Goal: Transaction & Acquisition: Purchase product/service

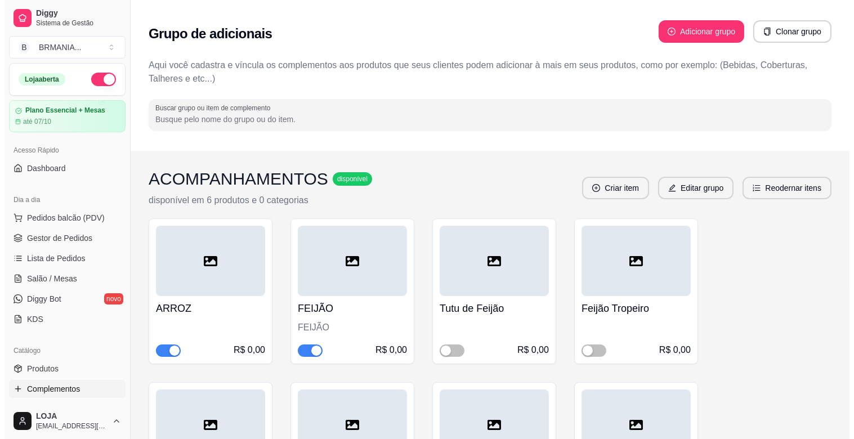
scroll to position [136, 0]
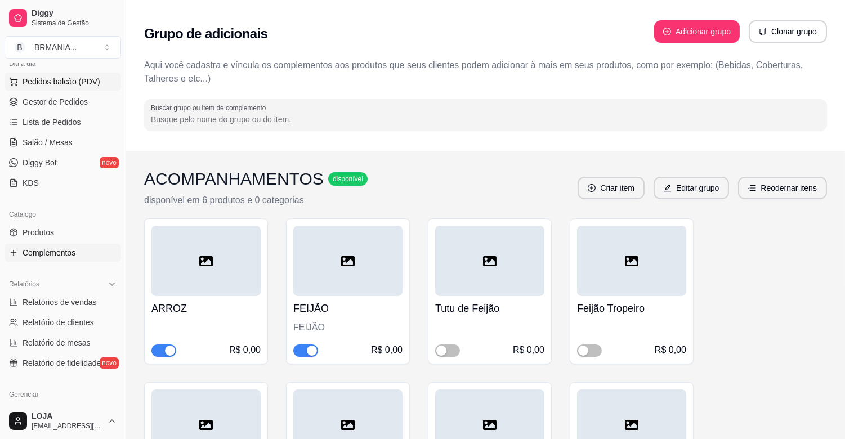
click at [46, 78] on span "Pedidos balcão (PDV)" at bounding box center [62, 81] width 78 height 11
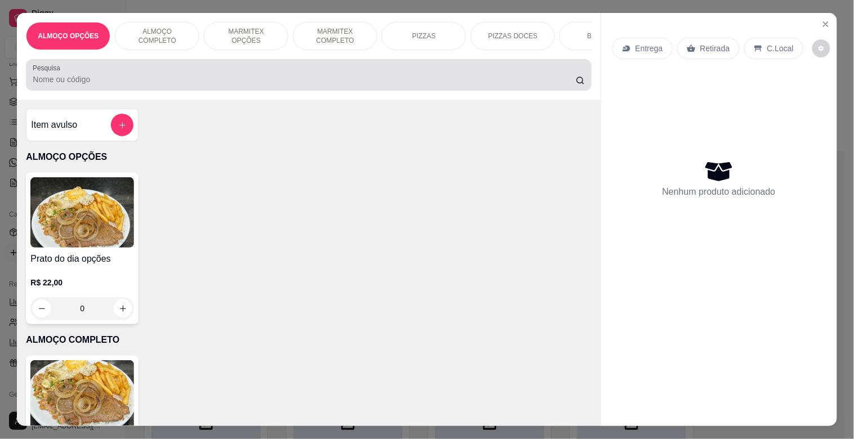
click at [64, 74] on div at bounding box center [309, 75] width 552 height 23
click at [64, 75] on div at bounding box center [309, 75] width 552 height 23
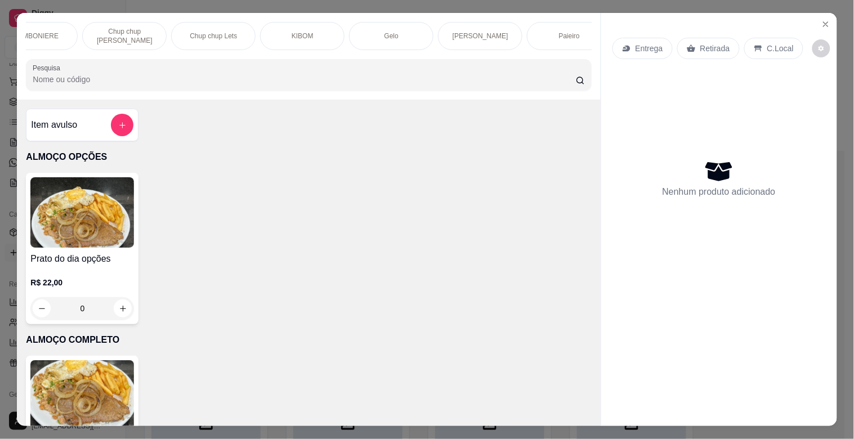
scroll to position [0, 1297]
click at [380, 40] on div "Paieiro" at bounding box center [372, 36] width 84 height 28
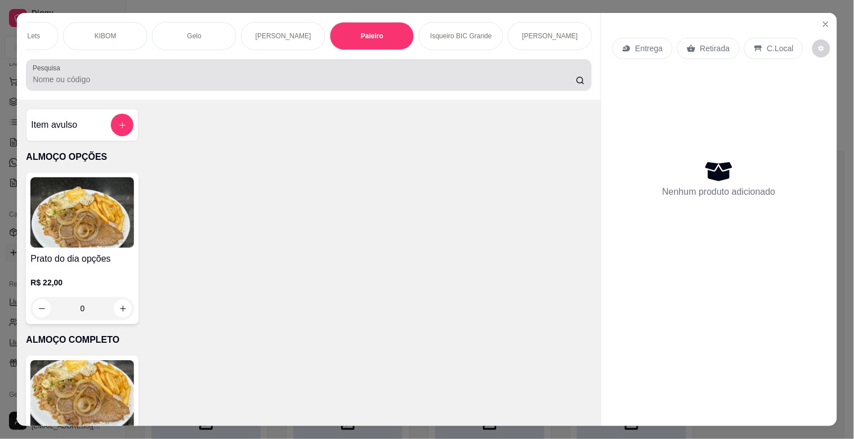
scroll to position [27, 0]
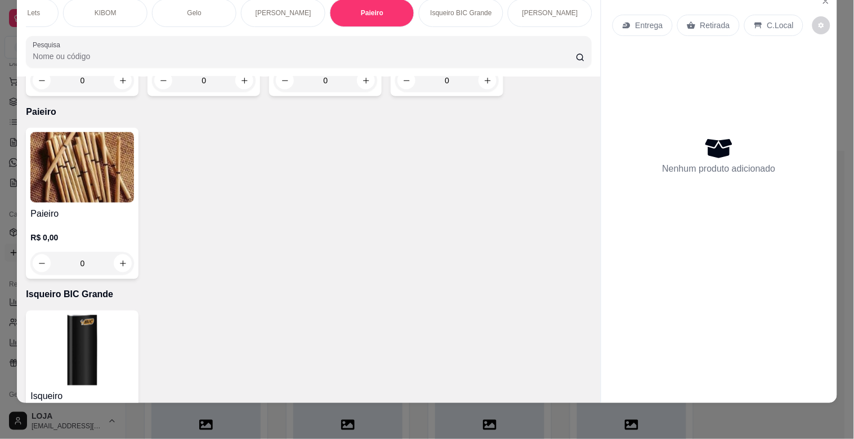
click at [70, 155] on img at bounding box center [82, 167] width 104 height 70
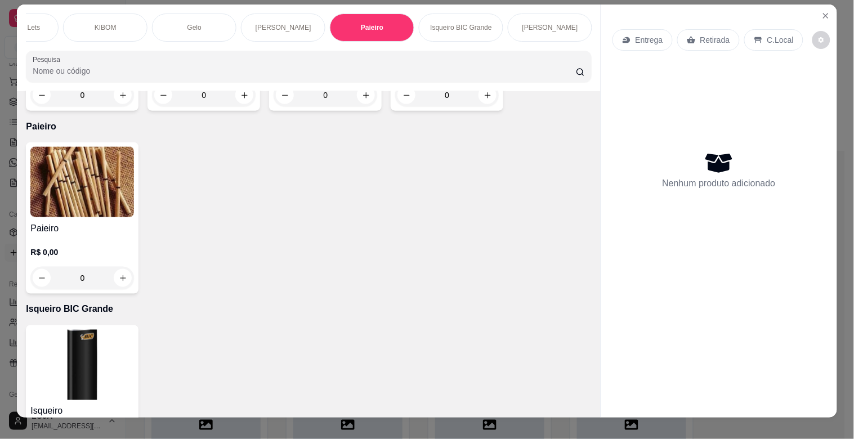
click at [46, 181] on img at bounding box center [82, 182] width 104 height 70
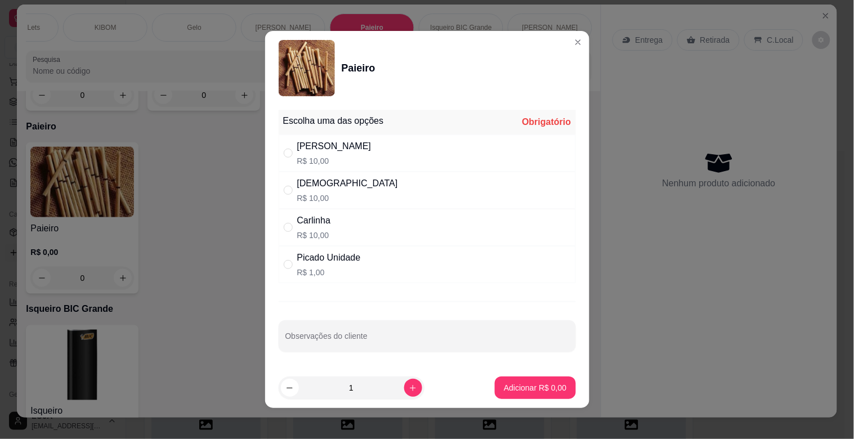
click at [351, 275] on p "R$ 1,00" at bounding box center [329, 272] width 64 height 11
radio input "true"
click at [521, 386] on p "Adicionar R$ 1,00" at bounding box center [535, 387] width 63 height 11
type input "1"
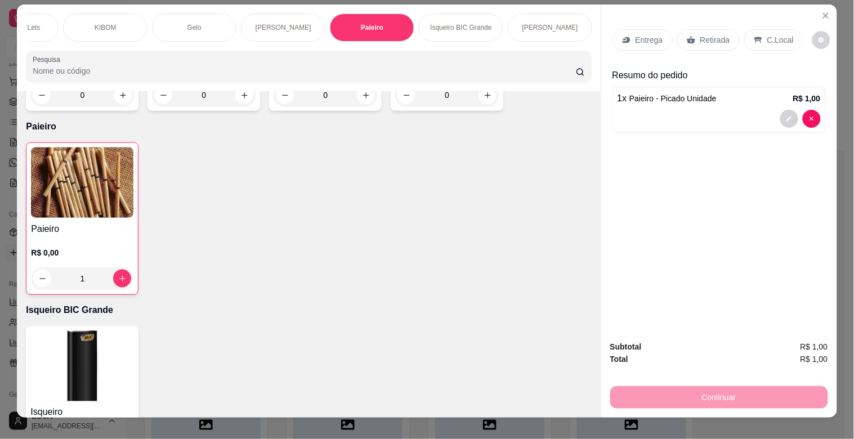
click at [707, 41] on p "Retirada" at bounding box center [716, 39] width 30 height 11
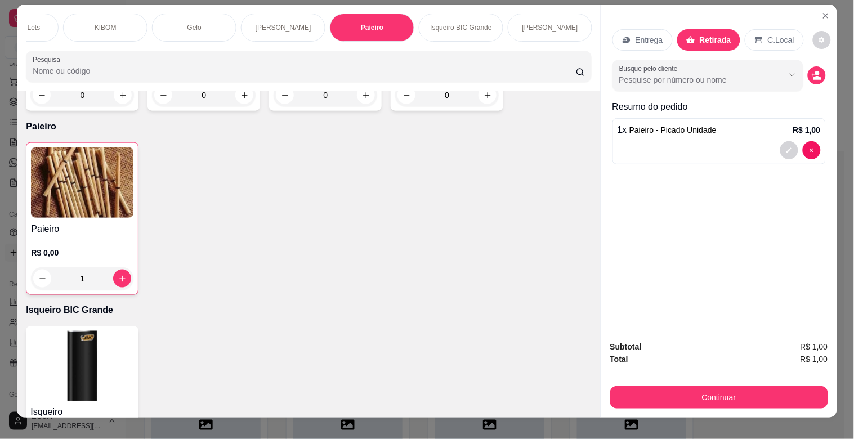
click at [774, 373] on div "Subtotal R$ 1,00 Total R$ 1,00 Continuar" at bounding box center [719, 375] width 218 height 68
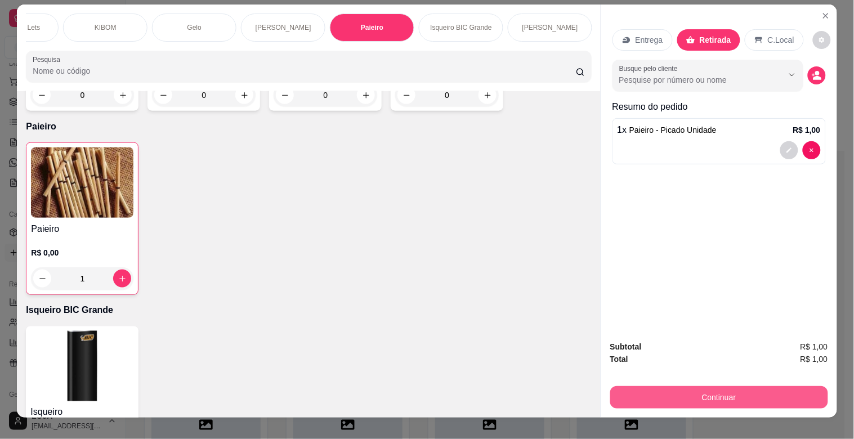
click at [774, 386] on button "Continuar" at bounding box center [719, 397] width 218 height 23
click at [740, 397] on button "Continuar" at bounding box center [719, 397] width 218 height 23
click at [768, 387] on button "Continuar" at bounding box center [718, 397] width 211 height 22
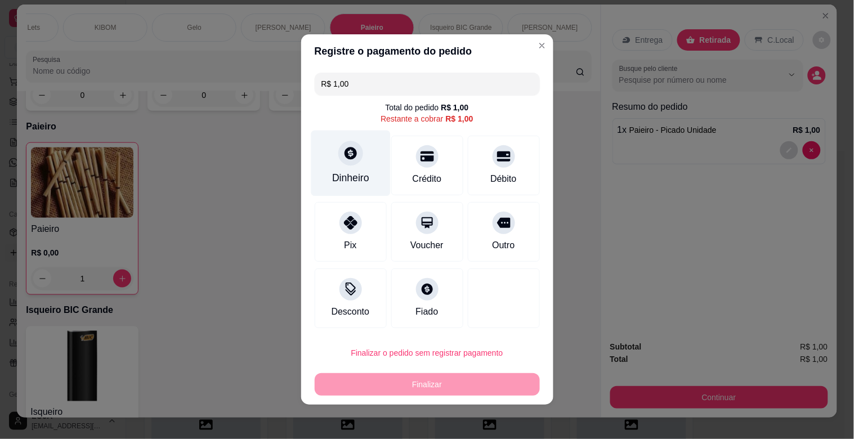
click at [338, 157] on div at bounding box center [350, 153] width 25 height 25
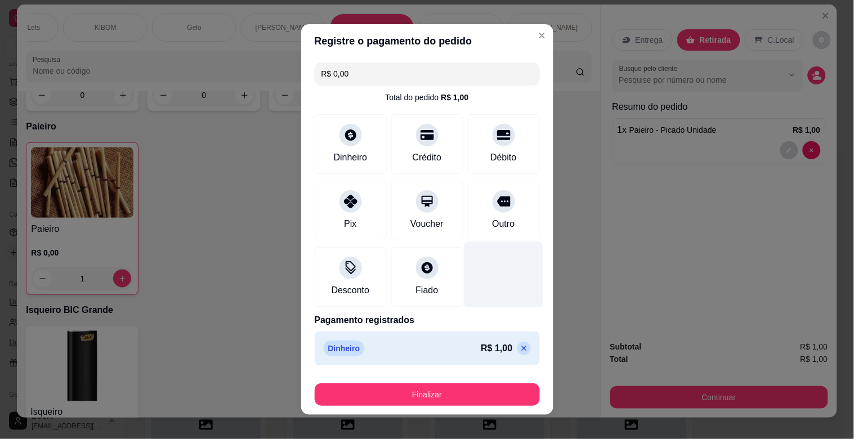
type input "R$ 0,00"
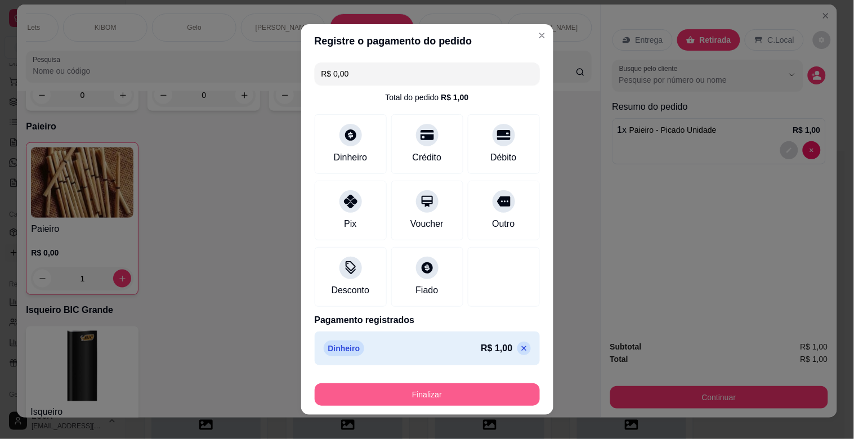
click at [490, 389] on button "Finalizar" at bounding box center [427, 394] width 225 height 23
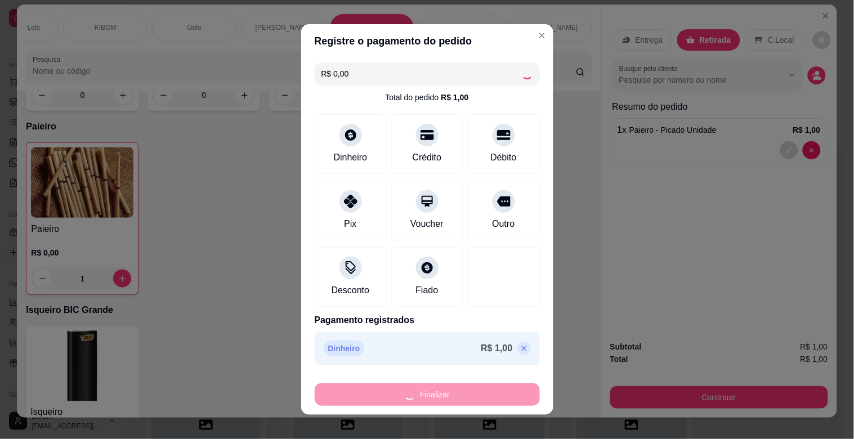
type input "0"
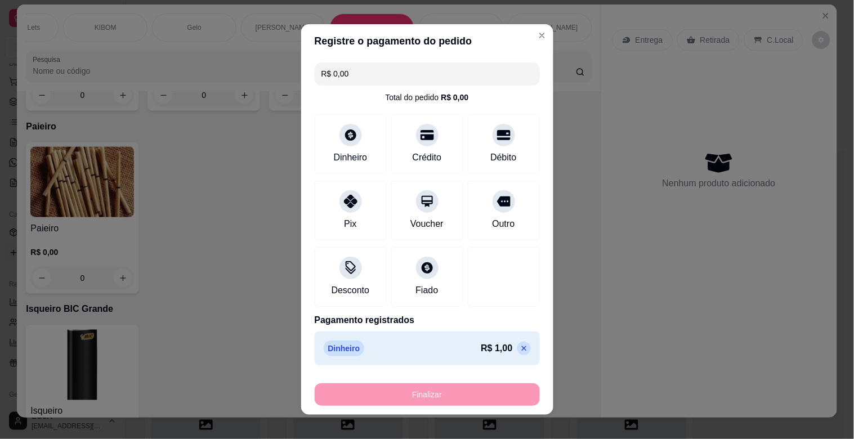
type input "-R$ 1,00"
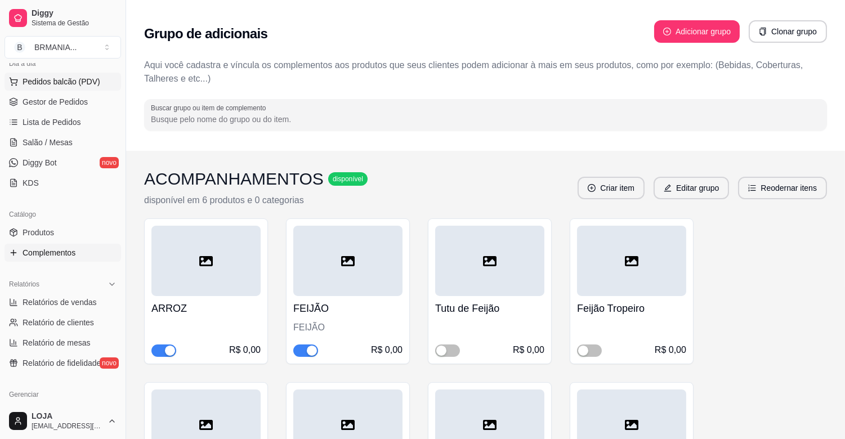
click at [86, 79] on span "Pedidos balcão (PDV)" at bounding box center [62, 81] width 78 height 11
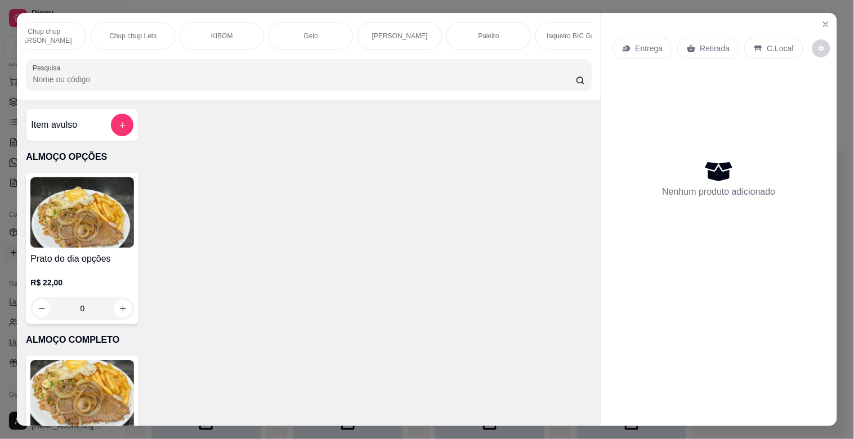
scroll to position [0, 1297]
click at [368, 41] on div "Paieiro" at bounding box center [372, 36] width 84 height 28
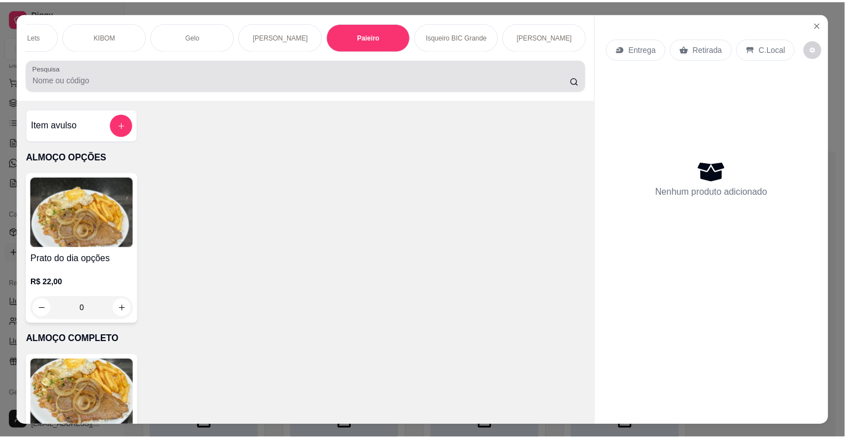
scroll to position [27, 0]
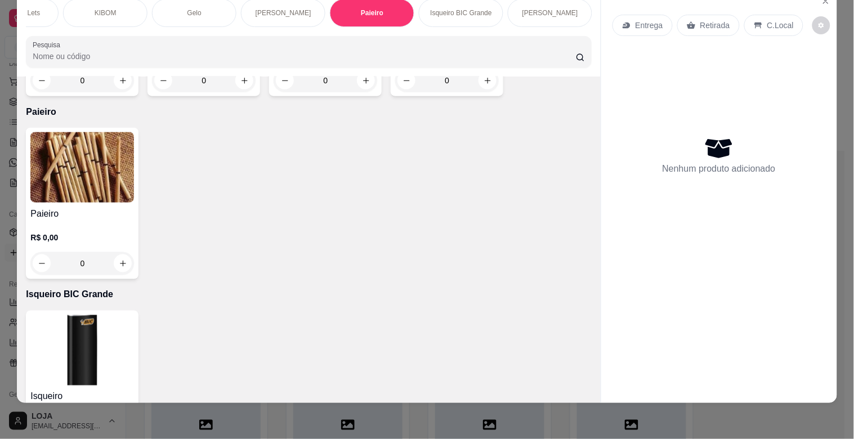
click at [84, 132] on img at bounding box center [82, 167] width 104 height 70
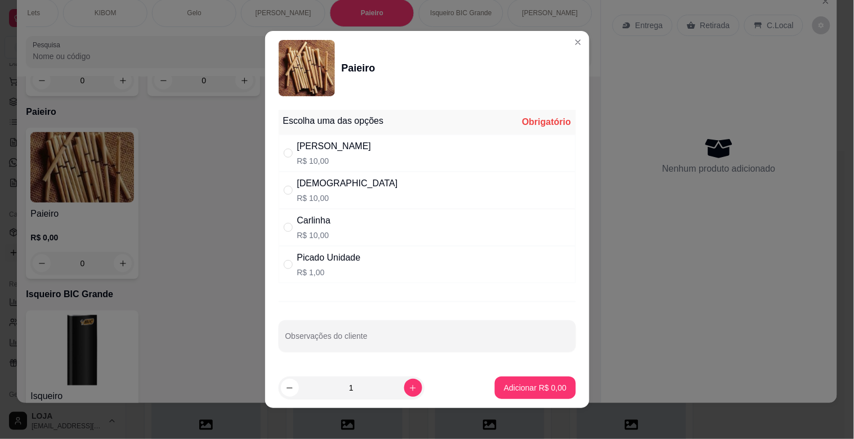
drag, startPoint x: 331, startPoint y: 150, endPoint x: 367, endPoint y: 156, distance: 36.0
click at [334, 145] on div "[PERSON_NAME]$ 10,00" at bounding box center [427, 153] width 297 height 37
radio input "true"
click at [542, 390] on p "Adicionar R$ 10,00" at bounding box center [532, 387] width 67 height 11
click at [542, 390] on div "Isqueiro R$ 8,00 0" at bounding box center [308, 386] width 565 height 151
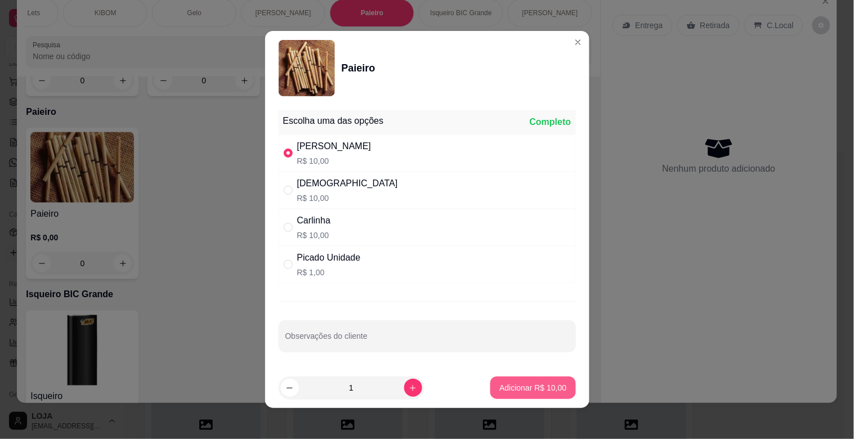
type input "1"
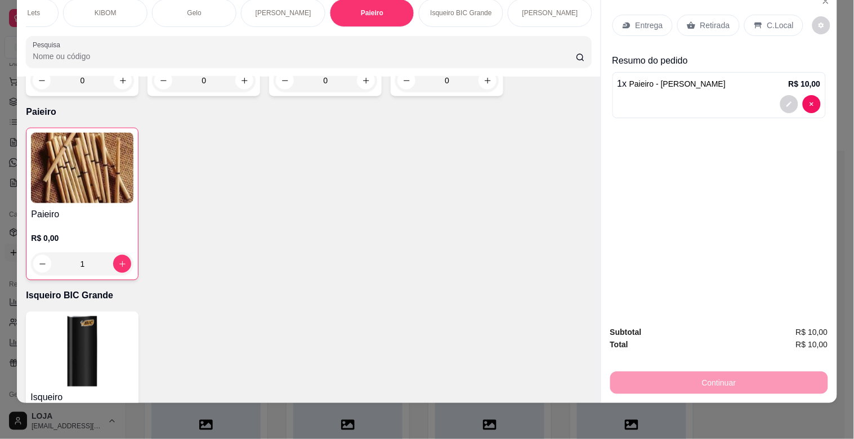
click at [687, 22] on icon at bounding box center [691, 25] width 8 height 7
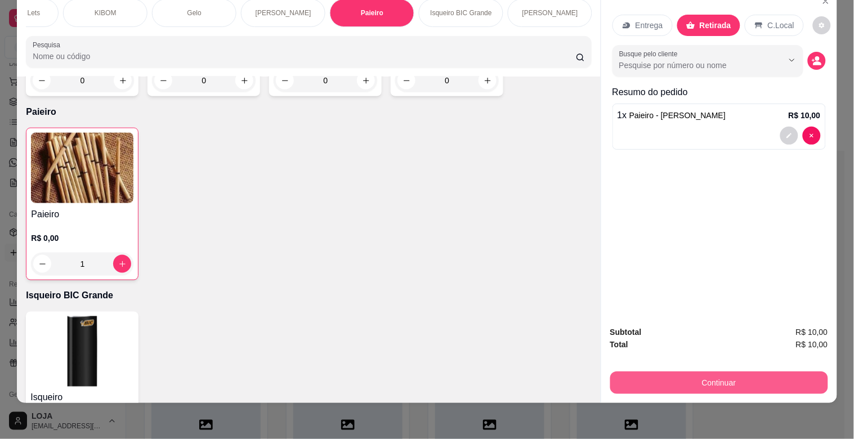
click at [738, 373] on button "Continuar" at bounding box center [719, 383] width 218 height 23
click at [704, 372] on button "Continuar" at bounding box center [719, 383] width 218 height 23
click at [664, 372] on button "Continuar" at bounding box center [719, 383] width 218 height 23
click at [806, 372] on button "Continuar" at bounding box center [719, 383] width 218 height 23
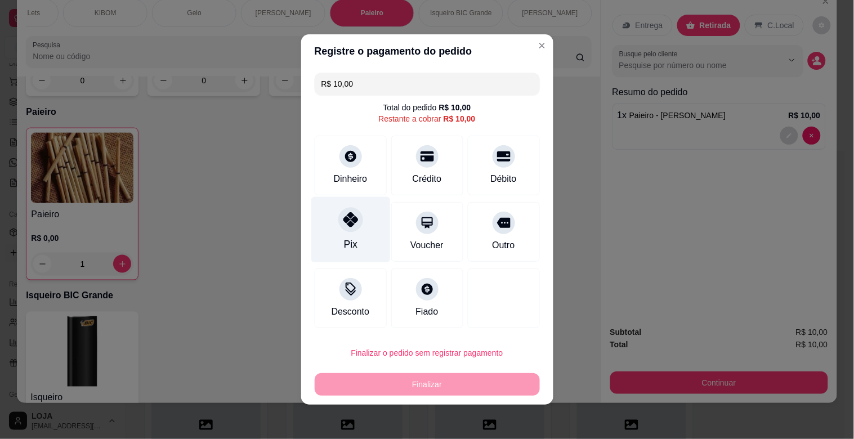
click at [351, 229] on div at bounding box center [350, 219] width 25 height 25
type input "R$ 0,00"
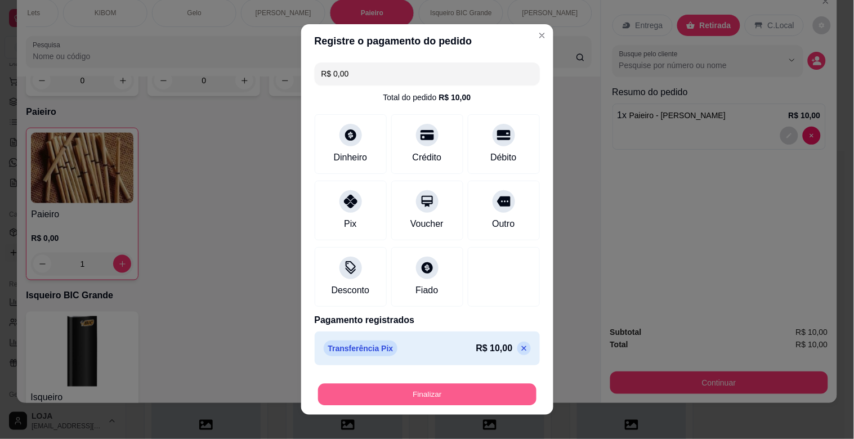
click at [471, 395] on button "Finalizar" at bounding box center [427, 395] width 218 height 22
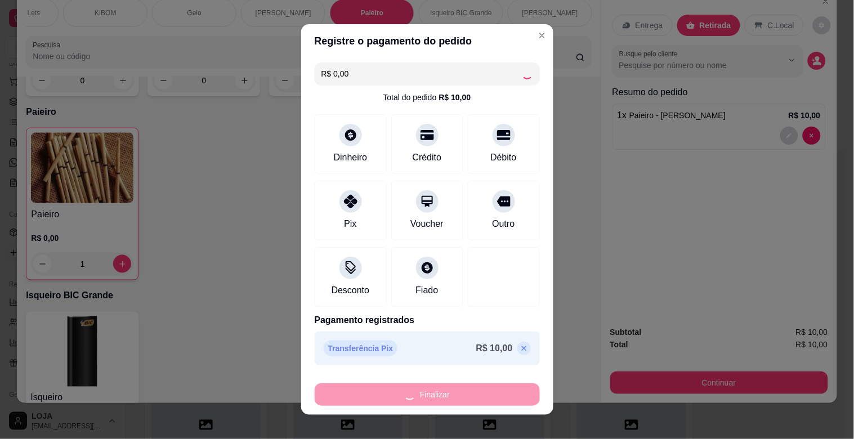
type input "0"
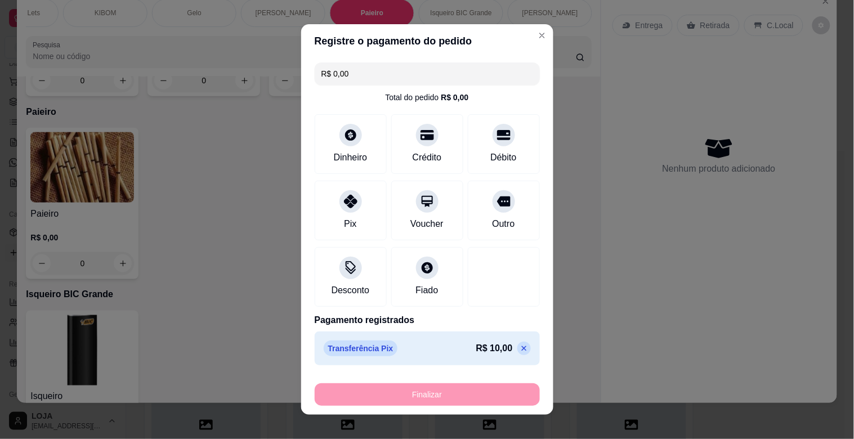
type input "-R$ 10,00"
